Goal: Information Seeking & Learning: Check status

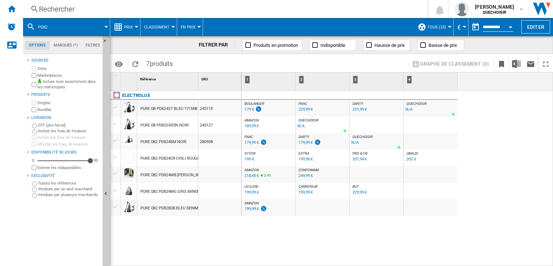
click at [130, 6] on div "Rechercher" at bounding box center [224, 9] width 370 height 10
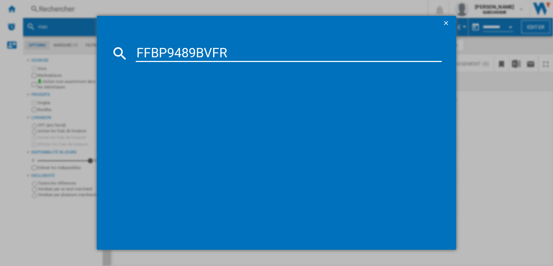
type input "FFBP9489BVFR"
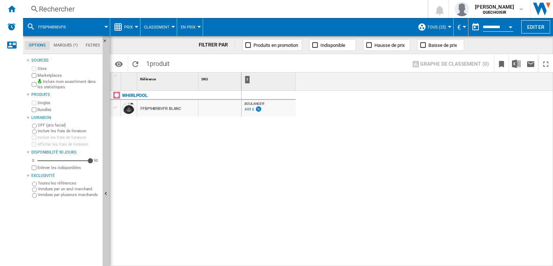
click at [134, 12] on div "Rechercher" at bounding box center [224, 9] width 370 height 10
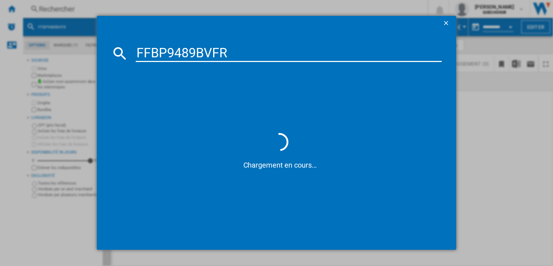
drag, startPoint x: 168, startPoint y: 53, endPoint x: 85, endPoint y: 50, distance: 83.9
click at [78, 49] on div "FFBP9489BVFR Chargement en cours..." at bounding box center [276, 132] width 553 height 265
drag, startPoint x: 171, startPoint y: 51, endPoint x: 289, endPoint y: 44, distance: 117.9
click at [289, 44] on md-dialog-content "9489BVFR Chargement en cours..." at bounding box center [276, 139] width 359 height 219
click at [136, 49] on input "9489" at bounding box center [289, 53] width 306 height 17
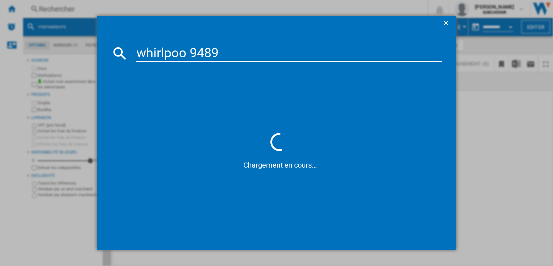
type input "whirlpool 9489"
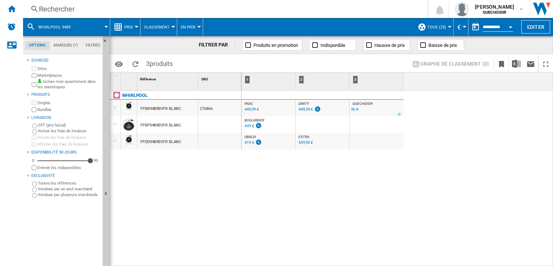
click at [165, 124] on div "FFBP9489BVFR BLANC" at bounding box center [160, 125] width 41 height 17
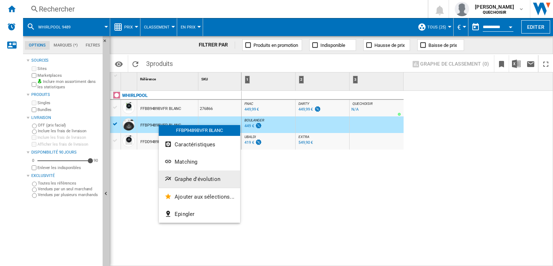
click at [191, 178] on span "Graphe d'évolution" at bounding box center [197, 179] width 46 height 6
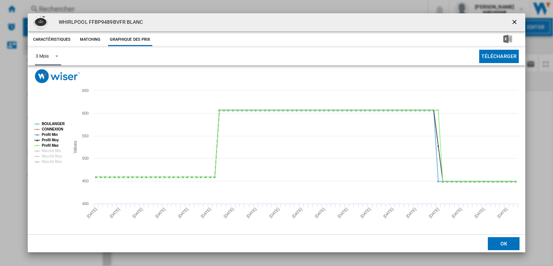
click at [54, 58] on span "Product popup" at bounding box center [54, 55] width 9 height 6
click at [49, 77] on md-option "6 Mois" at bounding box center [54, 73] width 49 height 17
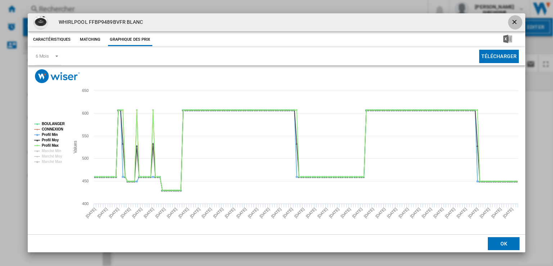
click at [515, 21] on ng-md-icon "getI18NText('BUTTONS.CLOSE_DIALOG')" at bounding box center [515, 22] width 9 height 9
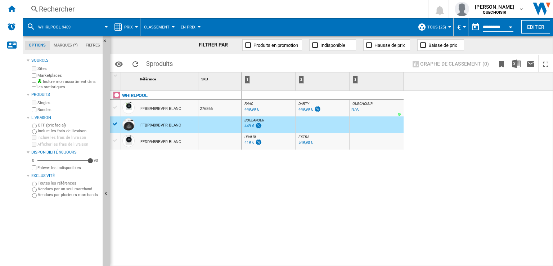
click at [132, 28] on span "Prix" at bounding box center [128, 27] width 9 height 5
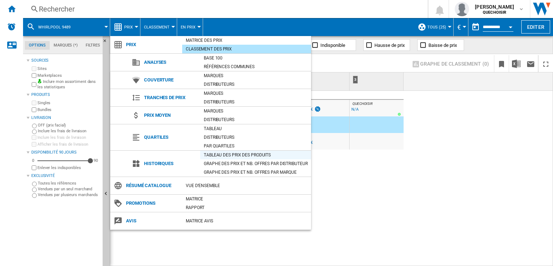
click at [218, 154] on div "Tableau des prix des produits" at bounding box center [255, 154] width 111 height 7
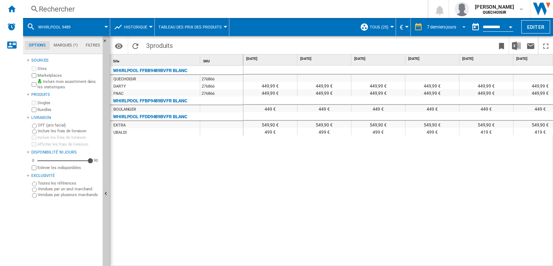
click at [432, 27] on div "7 derniers jours" at bounding box center [441, 26] width 29 height 5
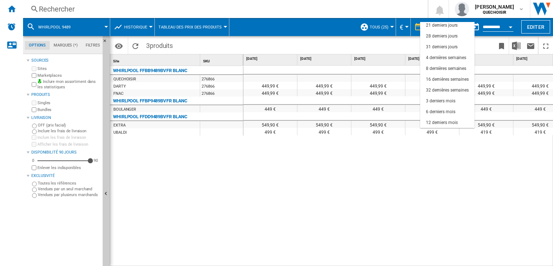
scroll to position [45, 0]
click at [440, 122] on div "18 derniers mois" at bounding box center [442, 123] width 32 height 6
